Goal: Task Accomplishment & Management: Use online tool/utility

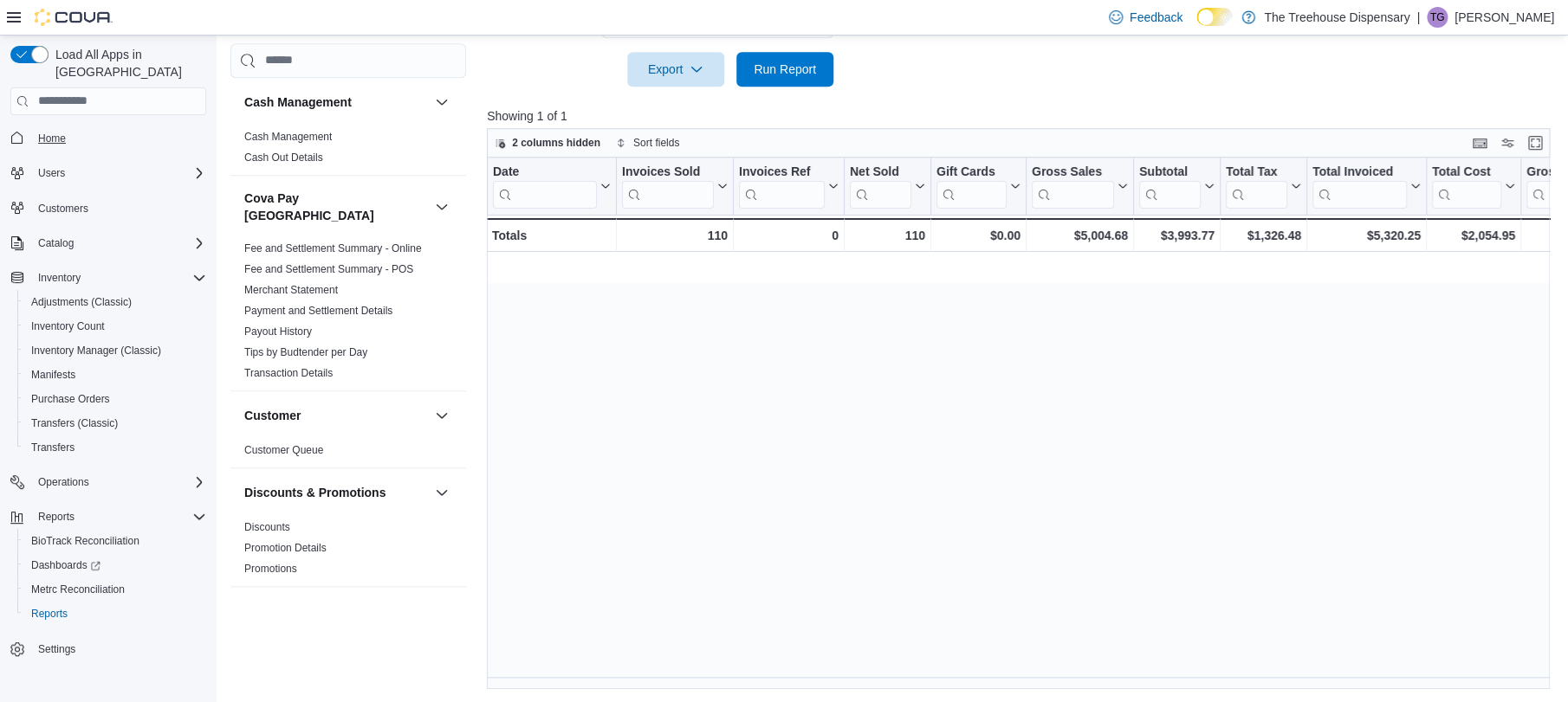
scroll to position [0, 1628]
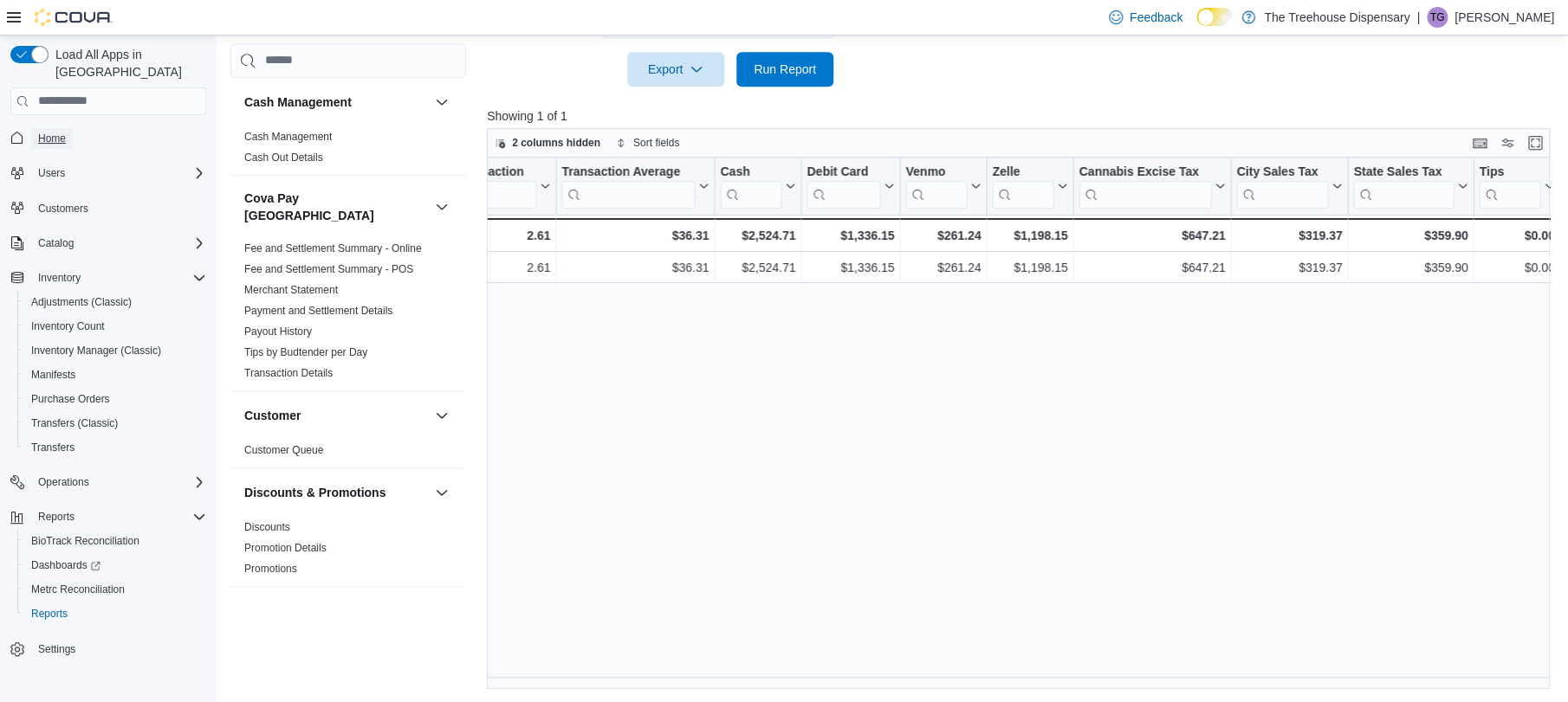
click at [31, 128] on link "Home" at bounding box center [51, 138] width 41 height 21
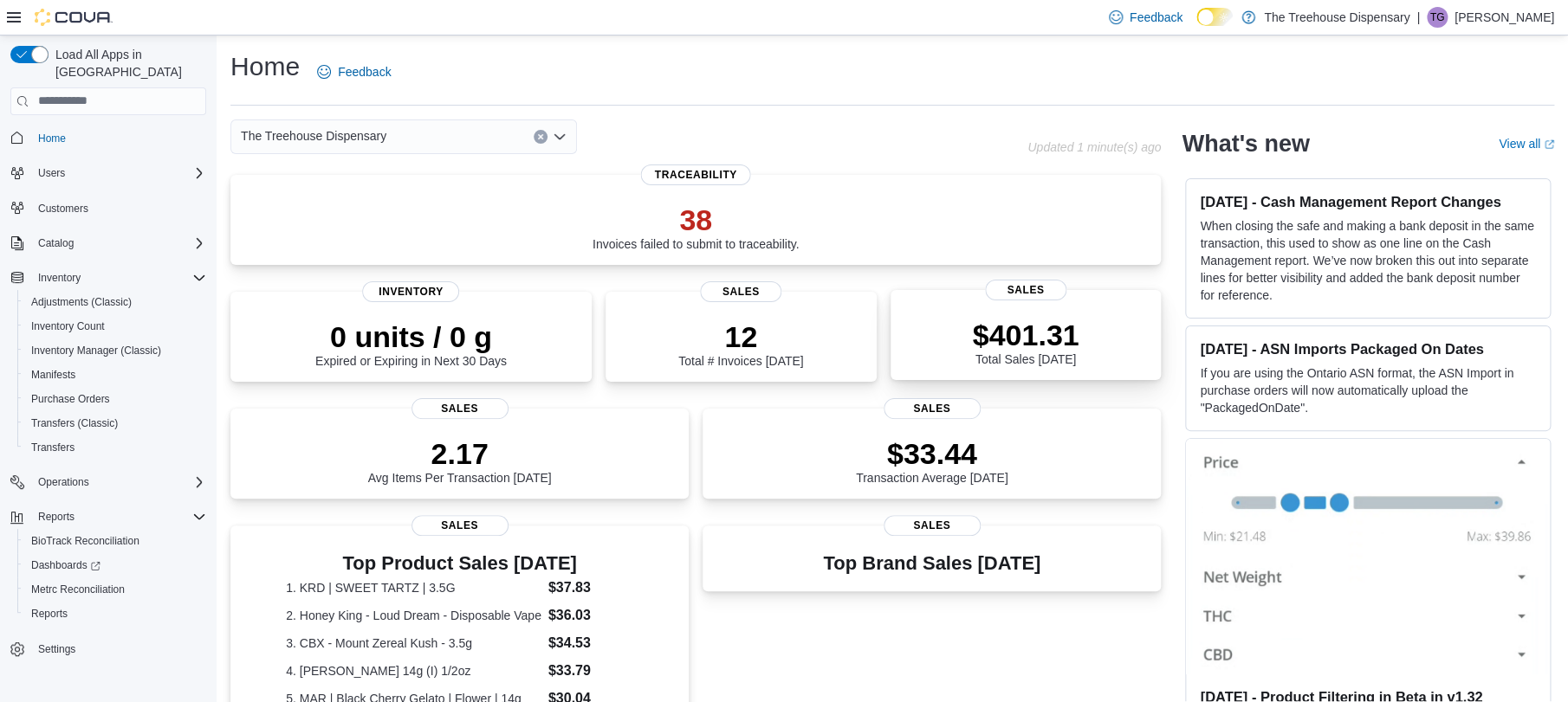
click at [1006, 346] on p "$401.31" at bounding box center [1025, 335] width 106 height 35
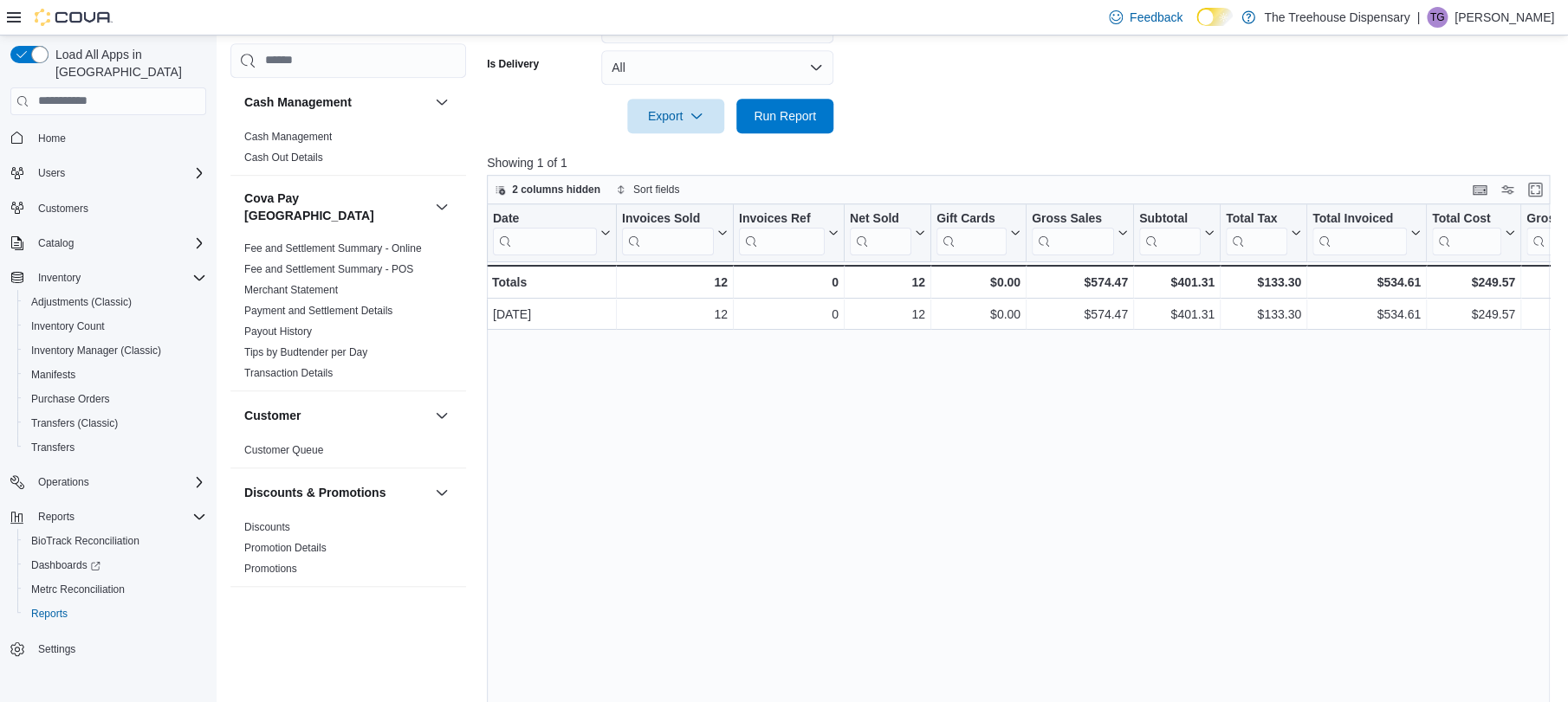
click at [73, 128] on span "Home" at bounding box center [118, 138] width 175 height 22
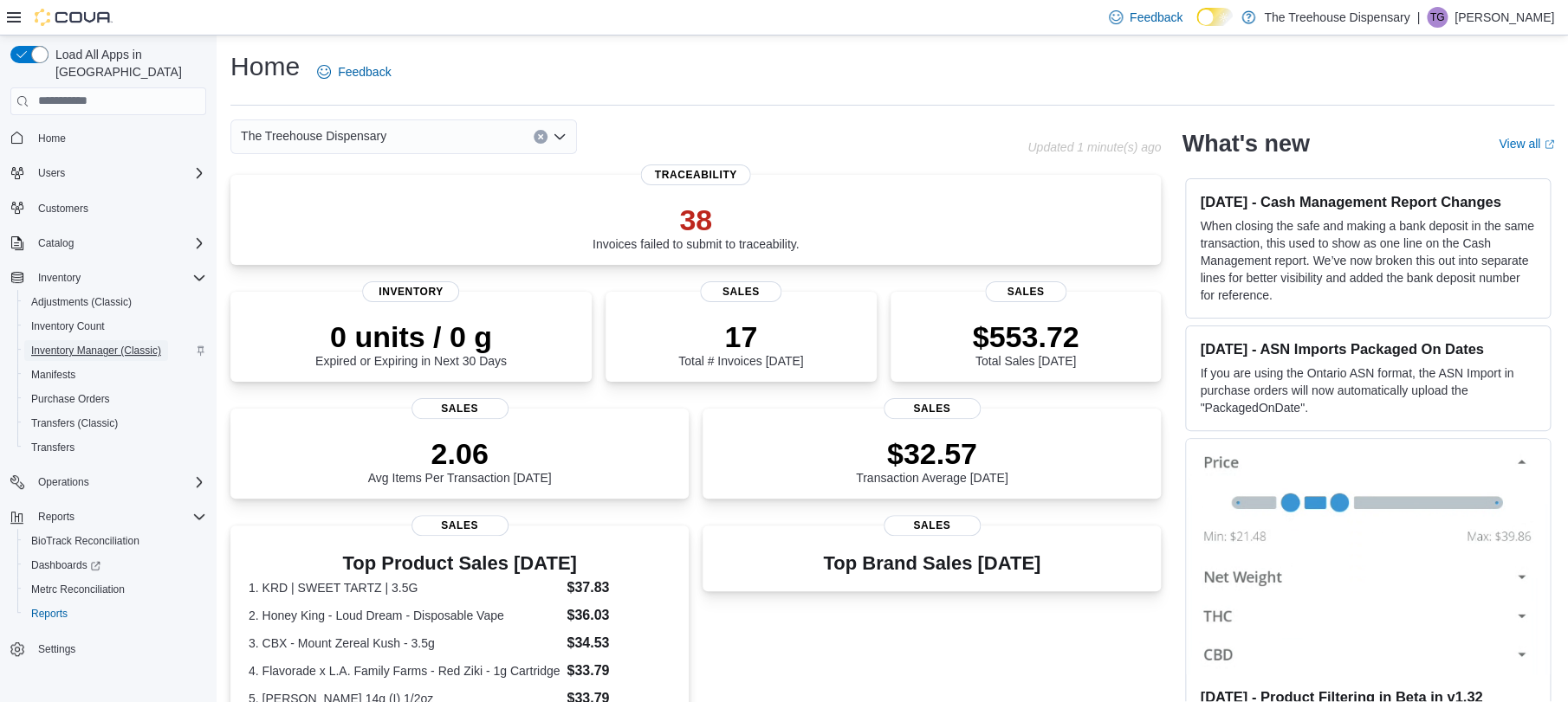
click at [106, 344] on span "Inventory Manager (Classic)" at bounding box center [96, 350] width 130 height 14
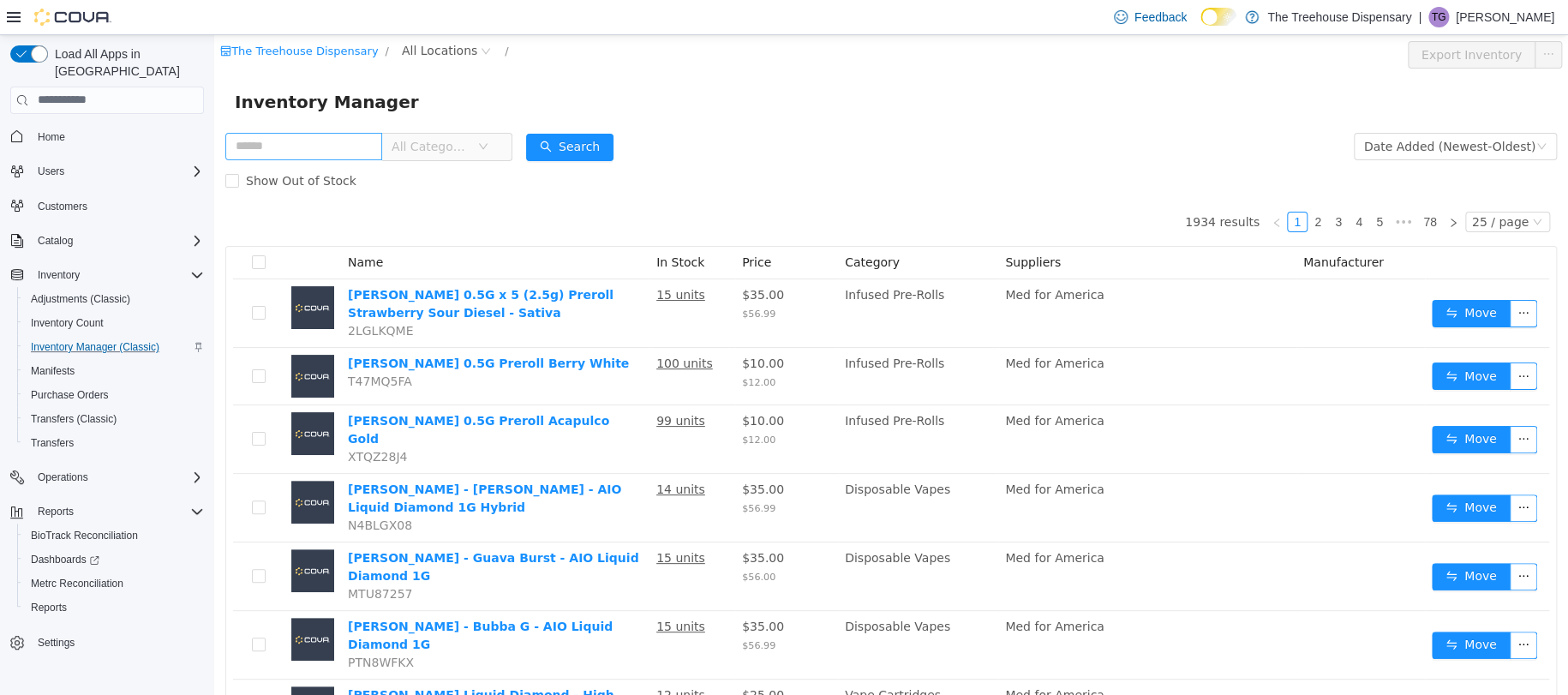
click at [347, 139] on input "text" at bounding box center [303, 145] width 157 height 27
type input "**********"
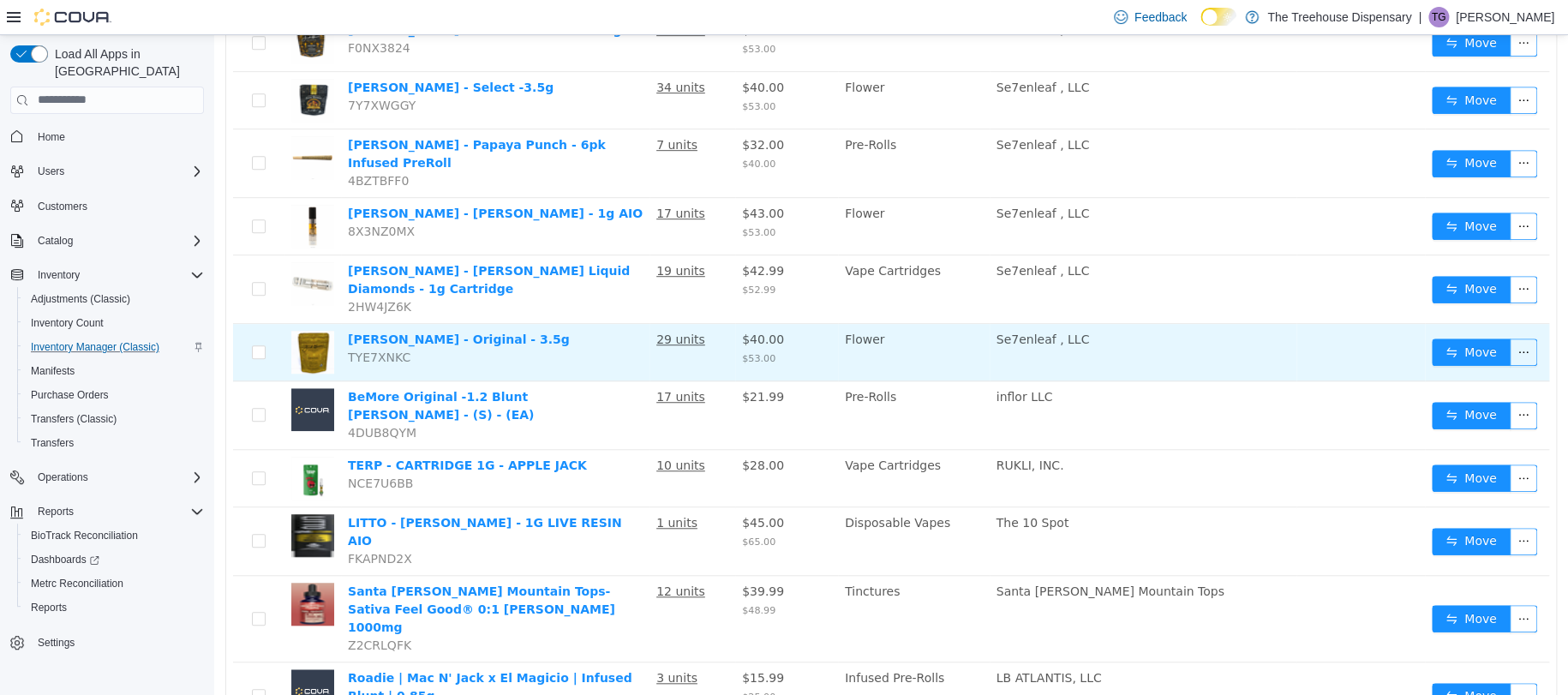
scroll to position [323, 0]
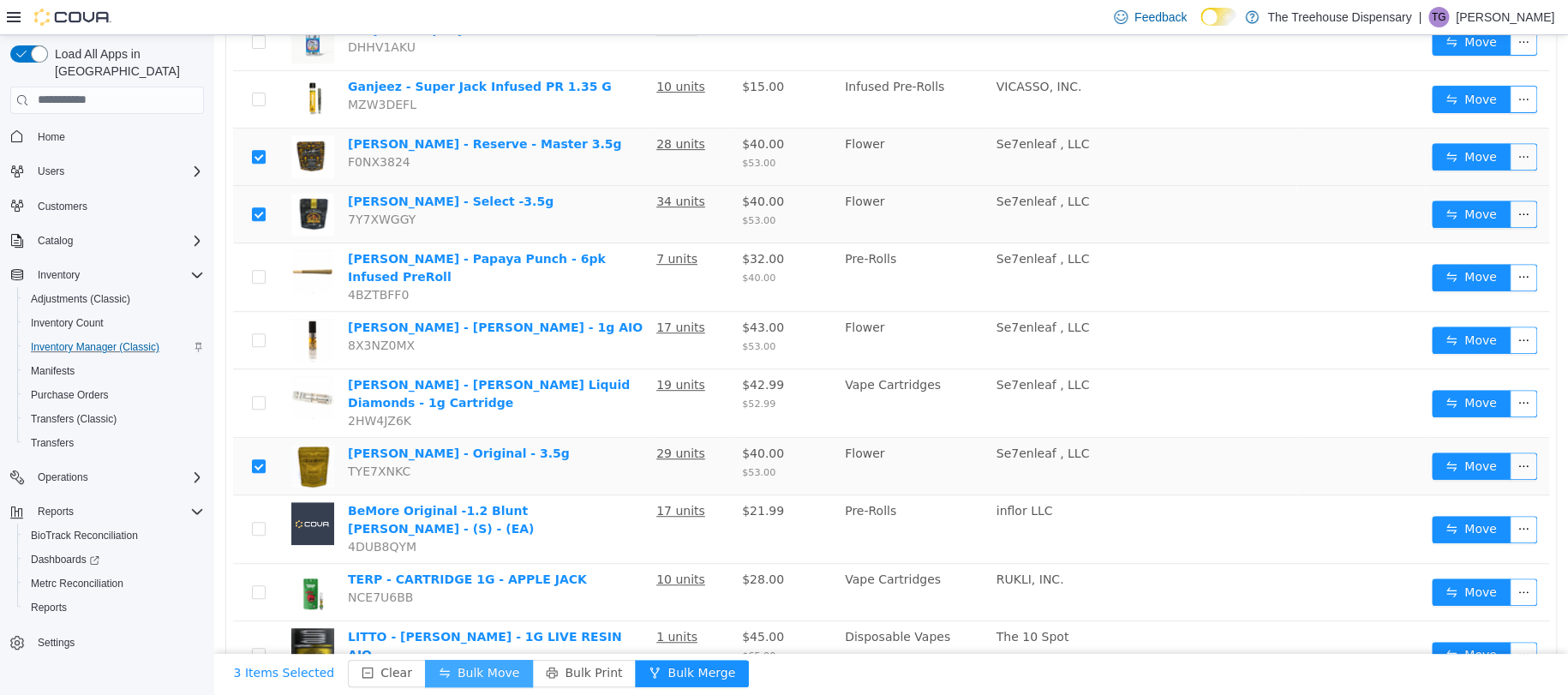
click at [469, 671] on button "Bulk Move" at bounding box center [479, 672] width 108 height 27
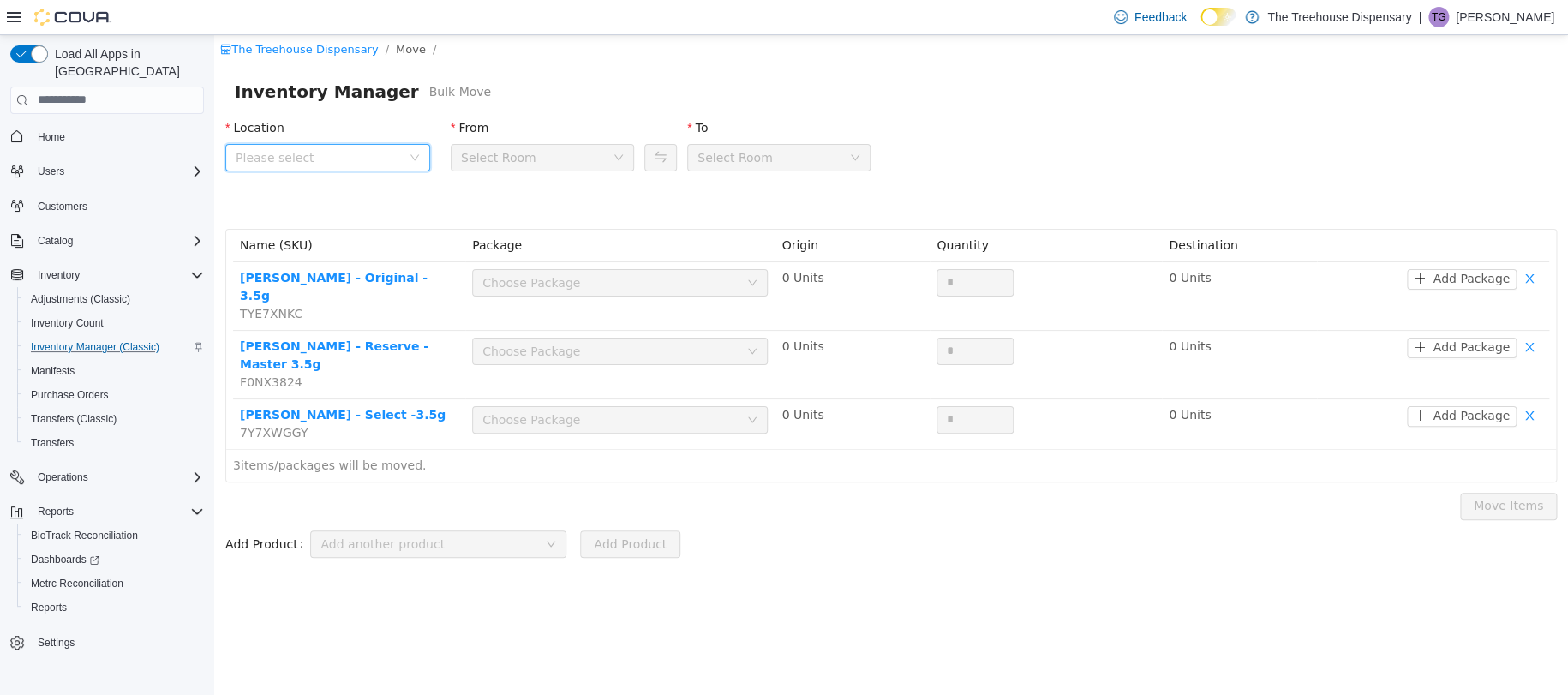
click at [401, 158] on span "Please select" at bounding box center [322, 157] width 173 height 25
click at [369, 255] on span "24081 Postal Ave" at bounding box center [346, 252] width 162 height 24
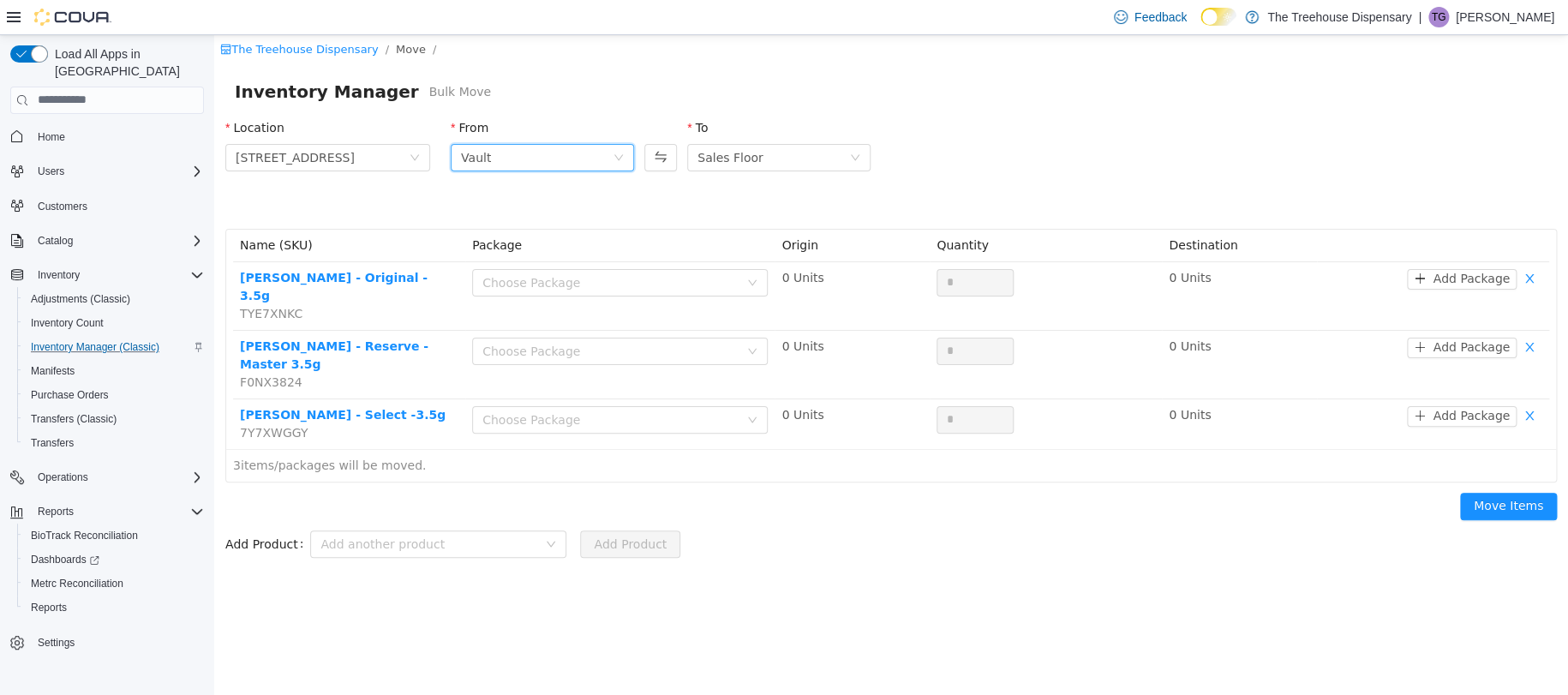
click at [545, 163] on div "Vault" at bounding box center [536, 157] width 151 height 25
click at [546, 241] on li "Vault" at bounding box center [542, 246] width 183 height 27
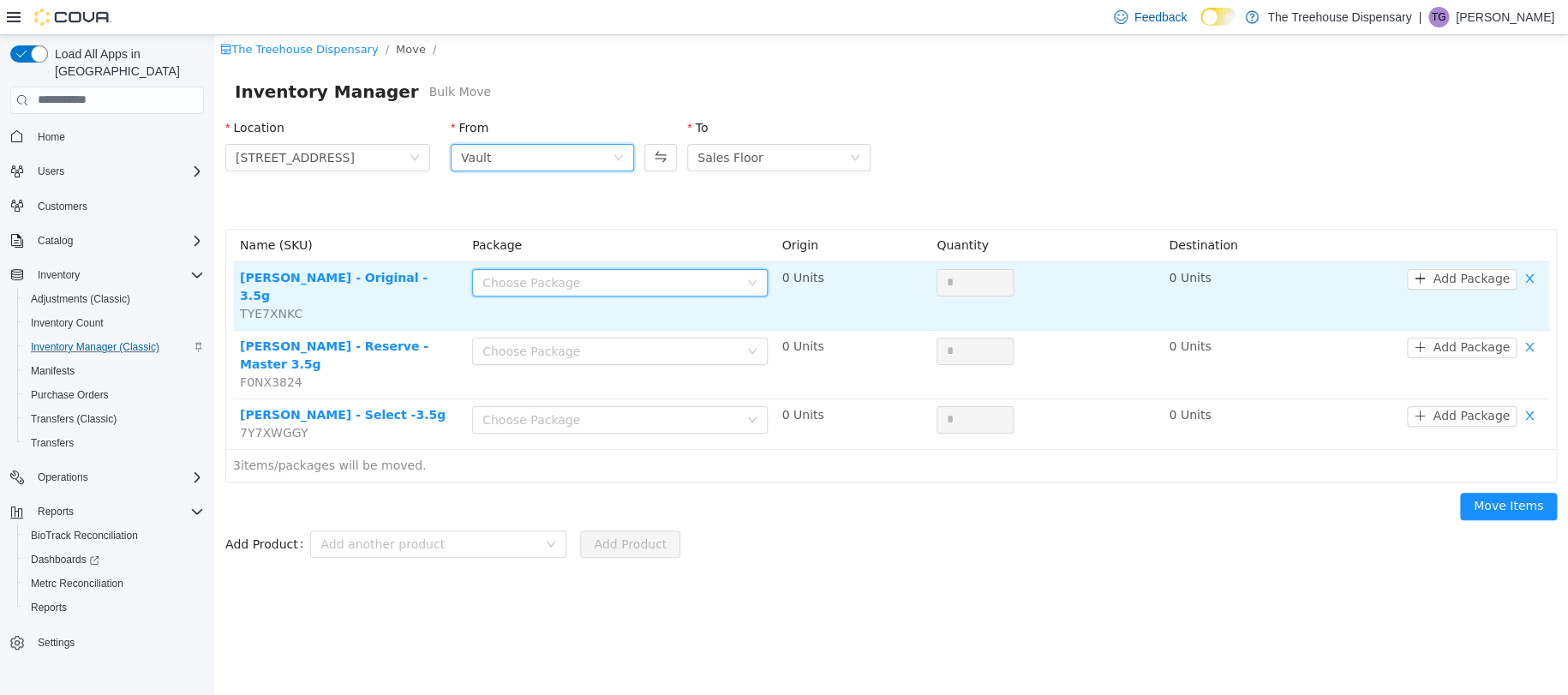
click at [680, 269] on div "Choose Package" at bounding box center [620, 282] width 296 height 27
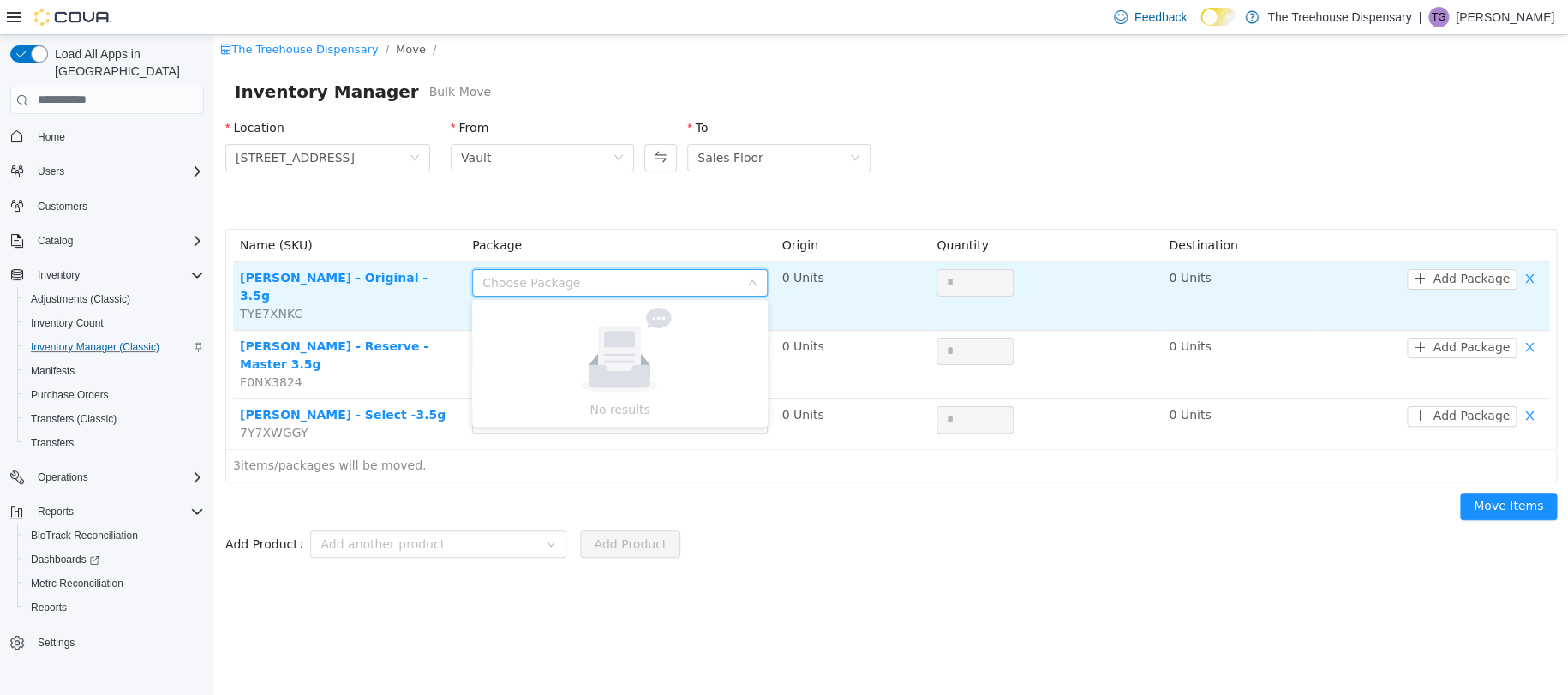
click at [699, 289] on div "Choose Package" at bounding box center [610, 281] width 256 height 17
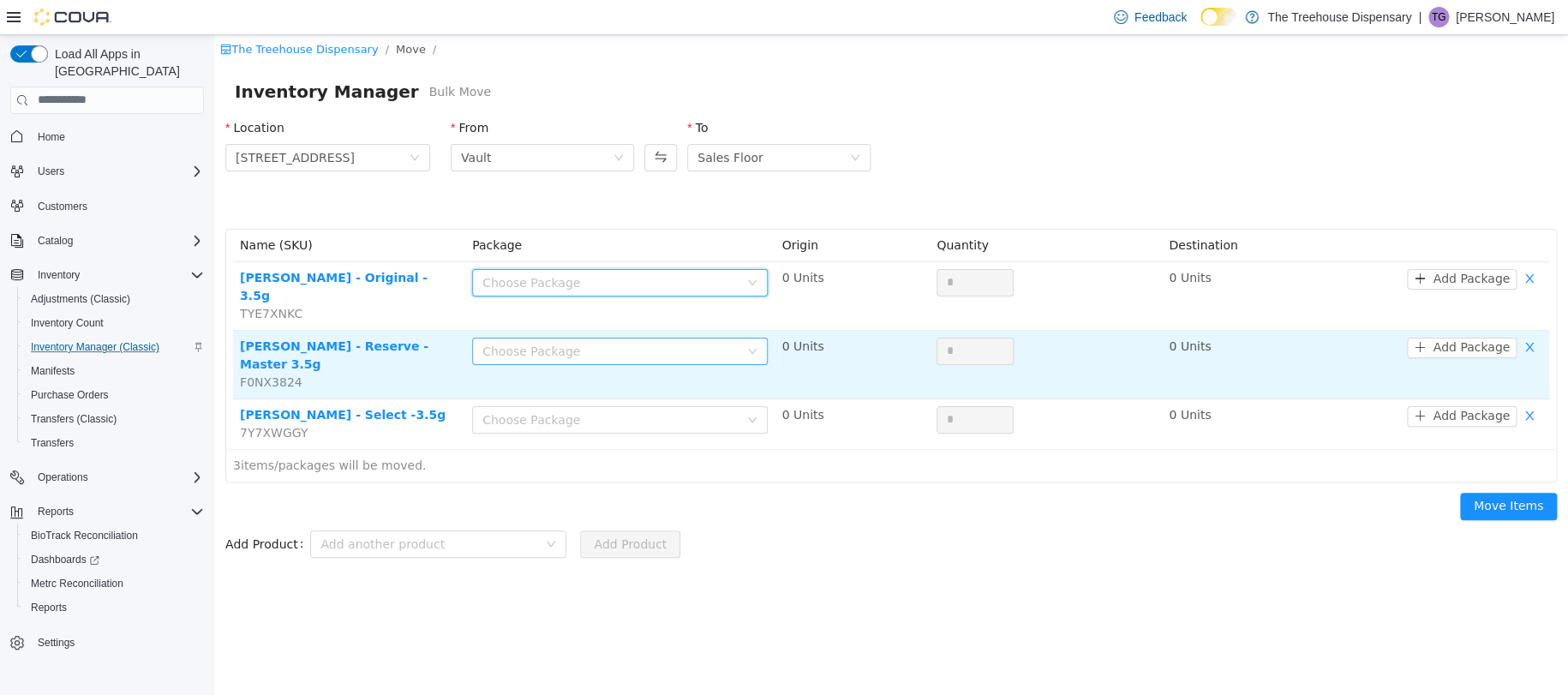
click at [716, 342] on div "Choose Package" at bounding box center [610, 350] width 256 height 17
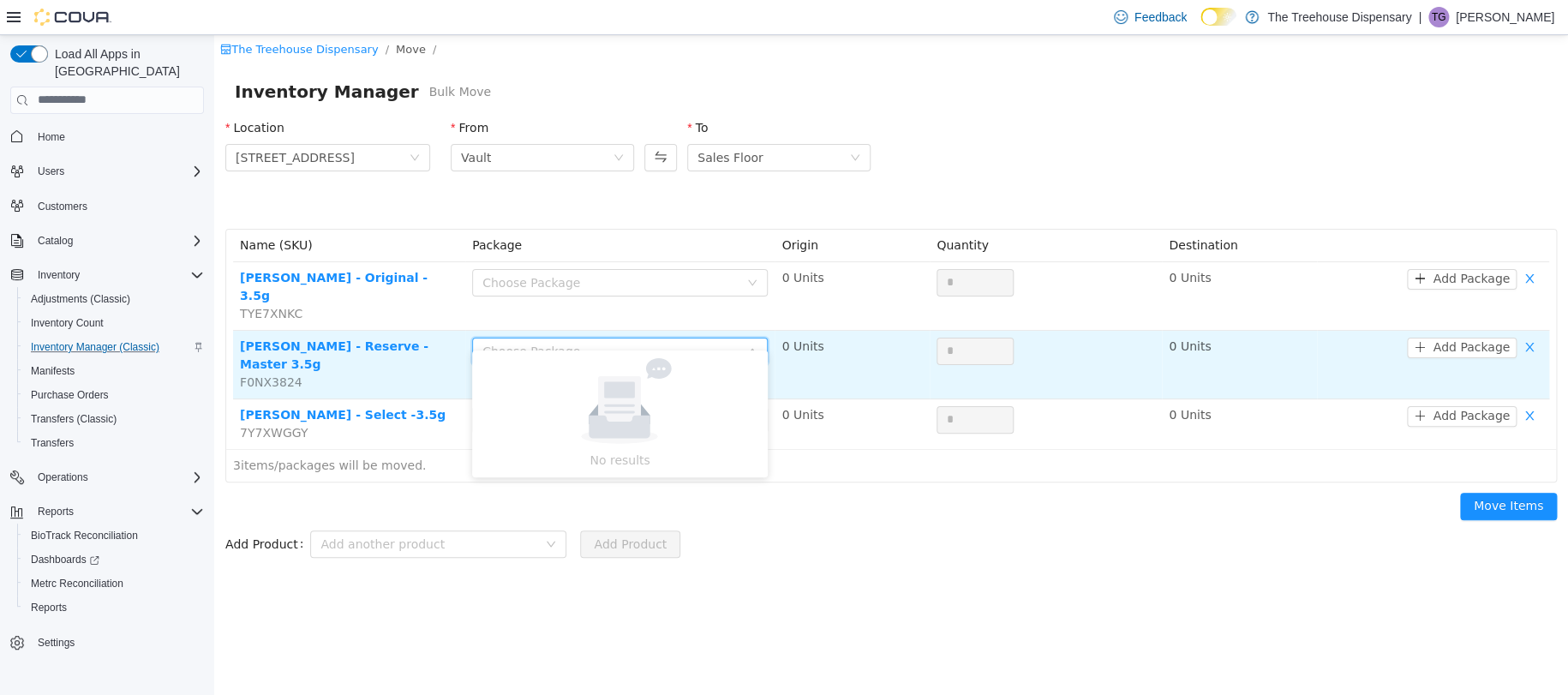
click at [716, 342] on div "Choose Package" at bounding box center [610, 350] width 256 height 17
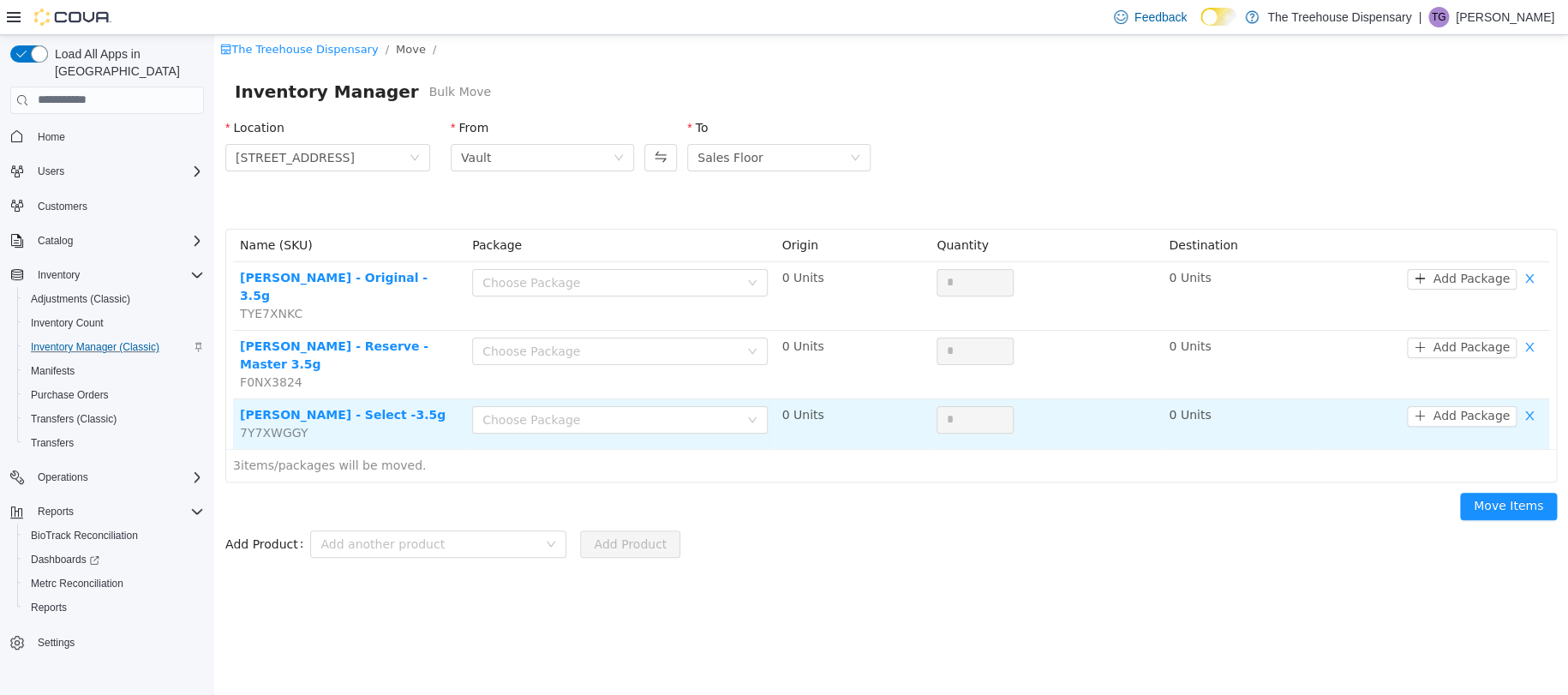
click at [728, 398] on td "Choose Package" at bounding box center [619, 423] width 309 height 50
click at [734, 410] on div "Choose Package" at bounding box center [610, 418] width 256 height 17
